Goal: Find specific fact: Find contact information

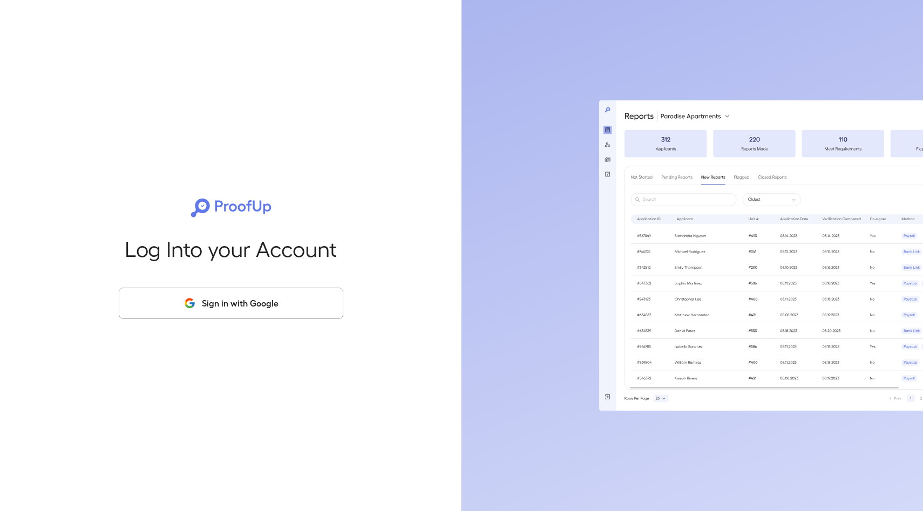
click at [245, 302] on button "Sign in with Google" at bounding box center [231, 303] width 225 height 31
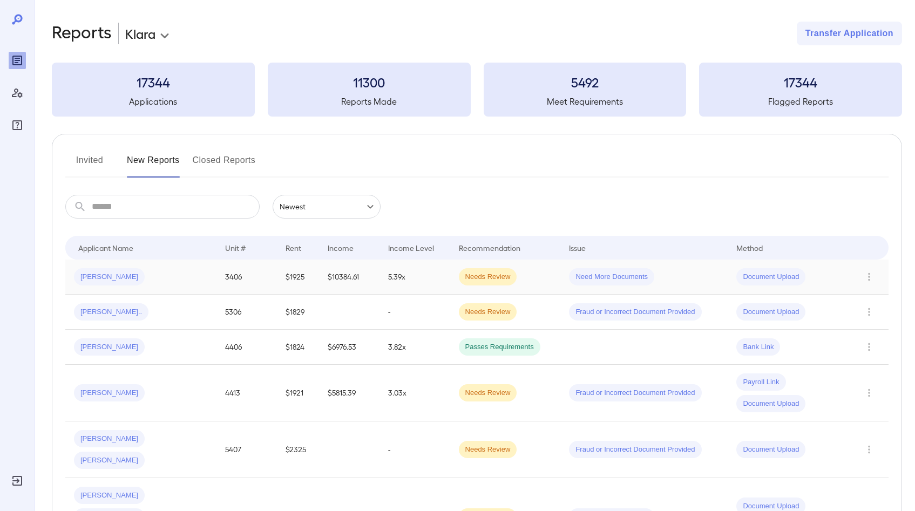
click at [113, 275] on span "[PERSON_NAME]" at bounding box center [109, 277] width 71 height 10
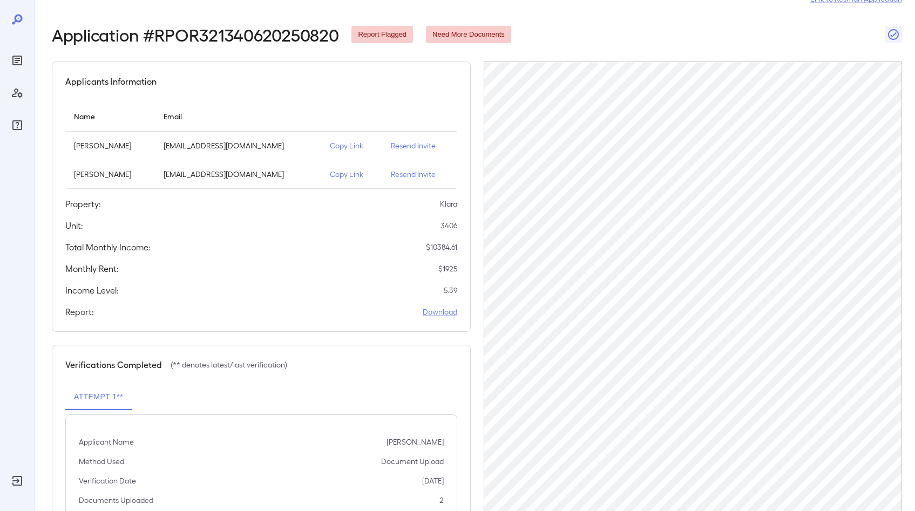
scroll to position [21, 0]
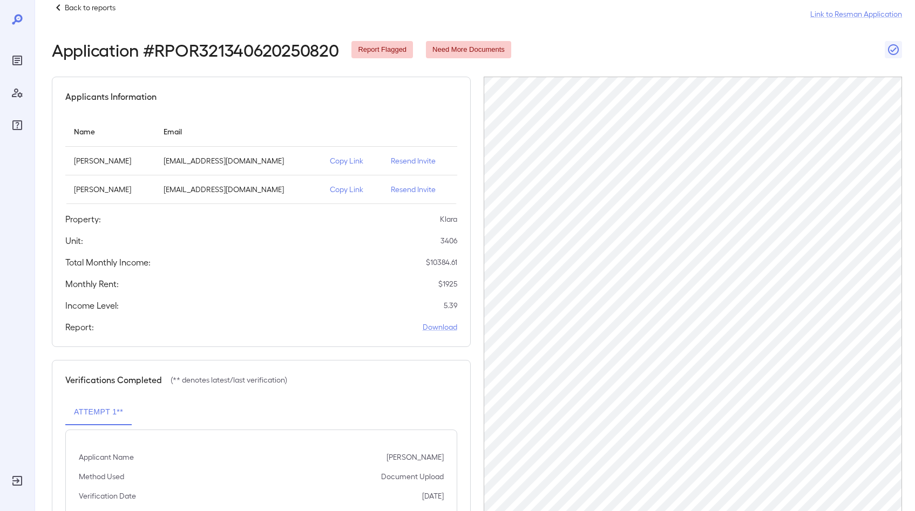
click at [447, 55] on div "Need More Documents" at bounding box center [468, 49] width 85 height 17
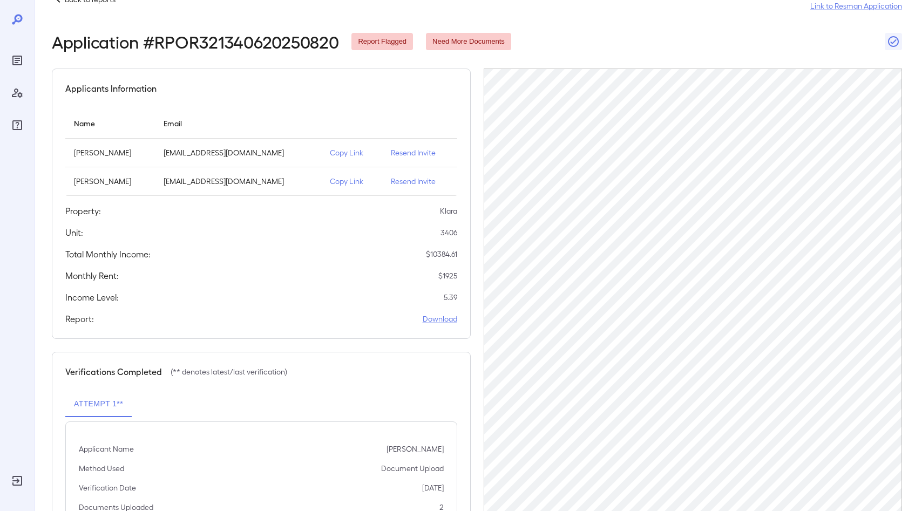
scroll to position [0, 0]
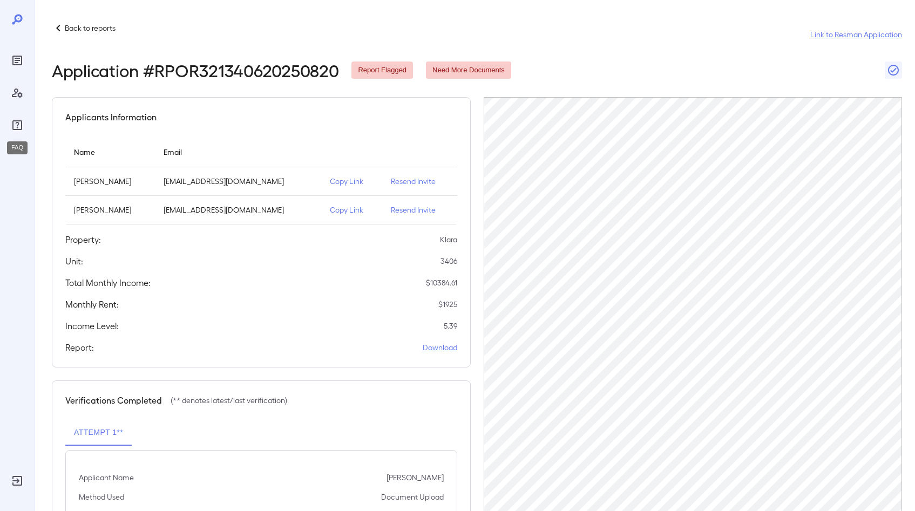
click at [24, 125] on div "FAQ" at bounding box center [17, 125] width 17 height 17
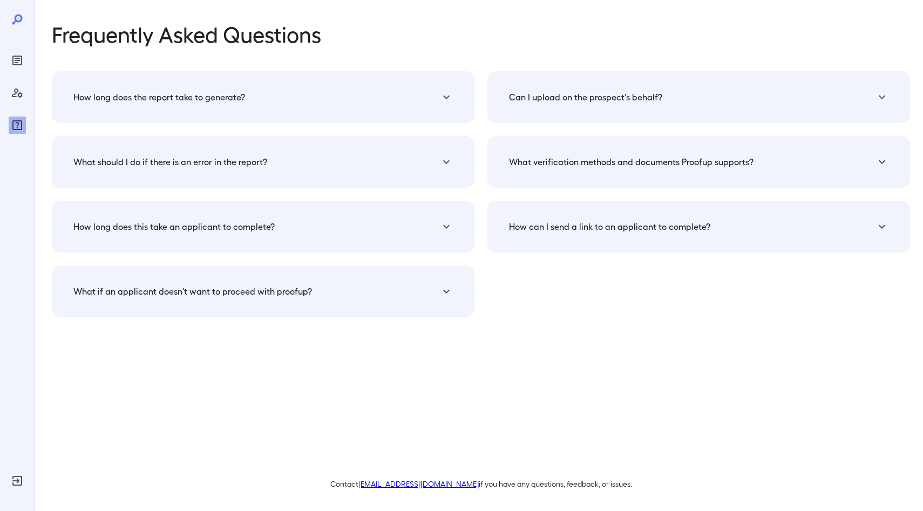
click at [18, 56] on icon "Reports" at bounding box center [17, 61] width 10 height 10
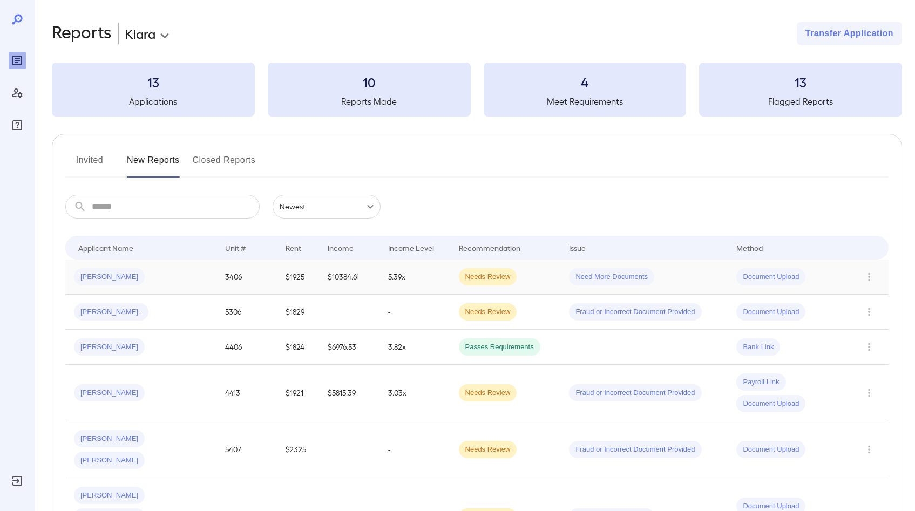
click at [110, 281] on span "[PERSON_NAME]" at bounding box center [109, 277] width 71 height 10
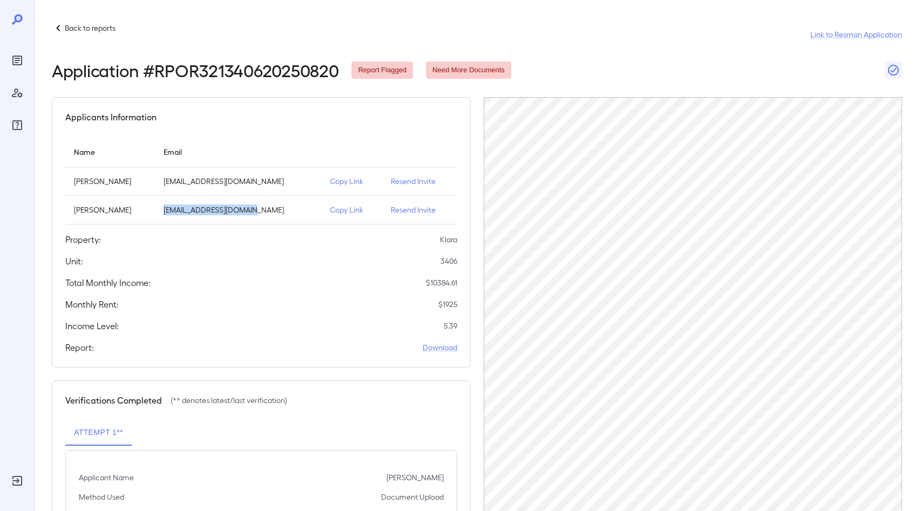
drag, startPoint x: 275, startPoint y: 209, endPoint x: 189, endPoint y: 207, distance: 86.4
click at [189, 207] on td "[EMAIL_ADDRESS][DOMAIN_NAME]" at bounding box center [238, 210] width 166 height 29
copy p "[EMAIL_ADDRESS][DOMAIN_NAME]"
